Goal: Task Accomplishment & Management: Manage account settings

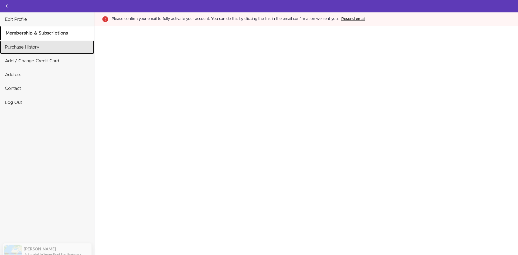
click at [44, 46] on link "Purchase History" at bounding box center [47, 46] width 94 height 13
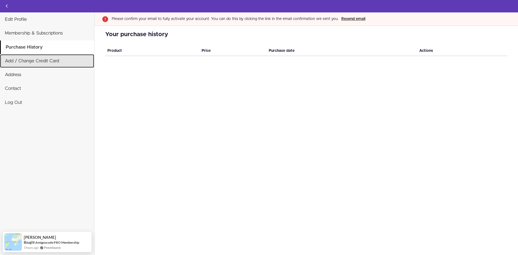
click at [48, 57] on link "Add / Change Credit Card" at bounding box center [47, 60] width 94 height 13
